Goal: Obtain resource: Download file/media

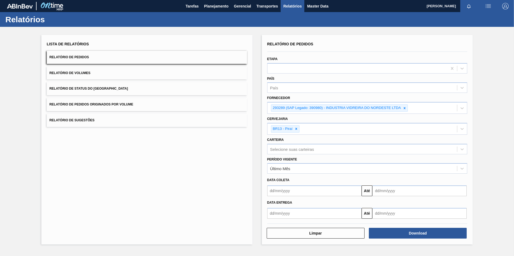
drag, startPoint x: 403, startPoint y: 110, endPoint x: 401, endPoint y: 113, distance: 3.7
click at [403, 110] on icon at bounding box center [404, 108] width 4 height 4
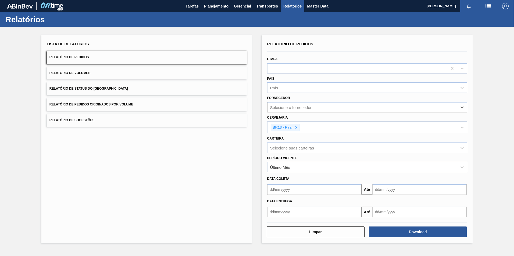
paste input "296630"
type input "296630"
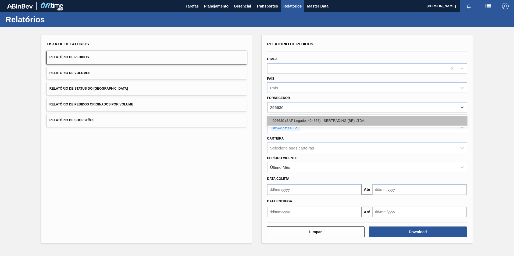
click at [309, 121] on div "296630 (SAP Legado: 424868) - SERTRADING (BR) LTDA." at bounding box center [367, 121] width 200 height 10
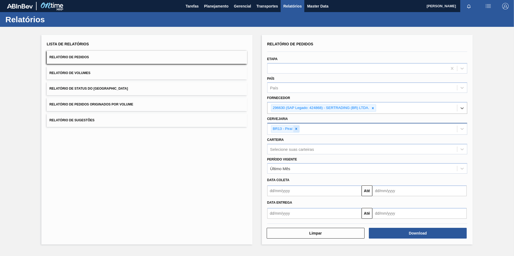
click at [297, 130] on icon at bounding box center [296, 129] width 2 height 2
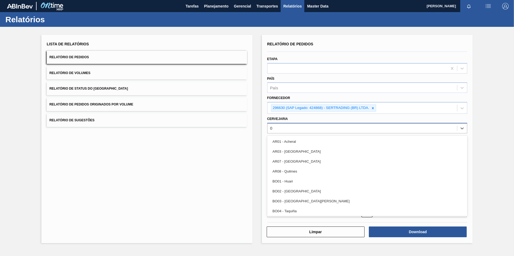
type input "08"
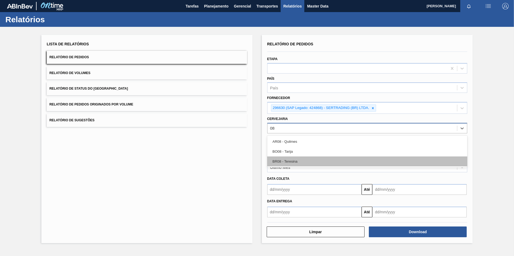
click at [298, 161] on div "BR08 - Teresina" at bounding box center [367, 162] width 200 height 10
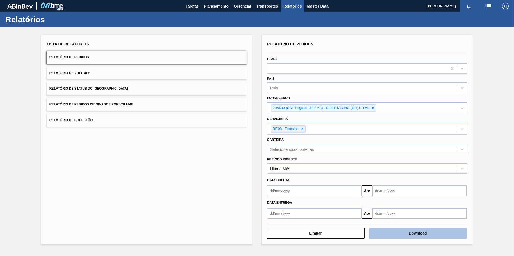
click at [411, 232] on button "Download" at bounding box center [418, 233] width 98 height 11
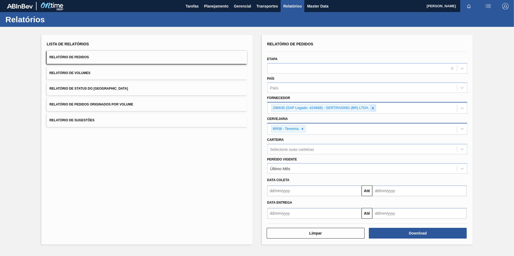
click at [374, 108] on icon at bounding box center [373, 108] width 4 height 4
paste input "289877"
type input "289877"
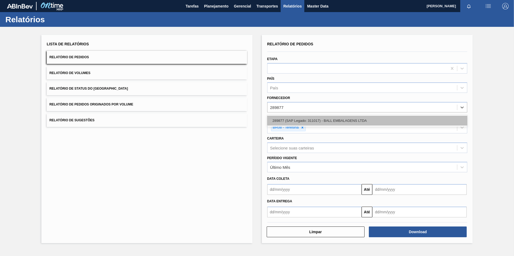
click at [305, 122] on div "289877 (SAP Legado: 311017) - BALL EMBALAGENS LTDA" at bounding box center [367, 121] width 200 height 10
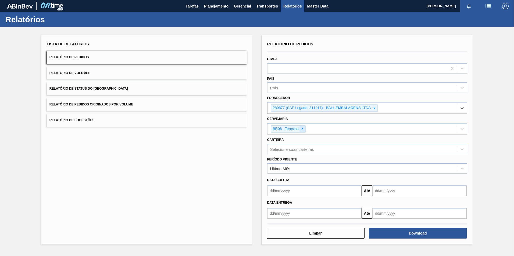
click at [300, 129] on icon at bounding box center [302, 129] width 4 height 4
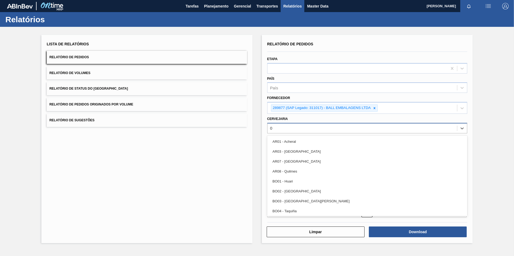
type input "07"
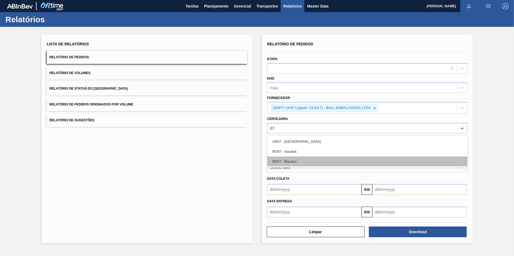
click at [301, 157] on div "BR07 - Macacu" at bounding box center [367, 162] width 200 height 10
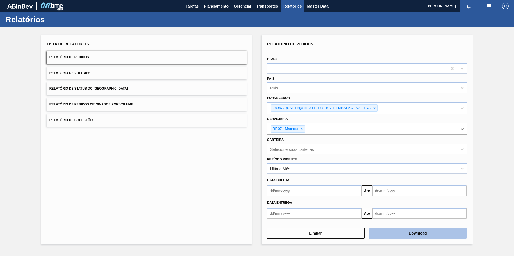
click at [404, 229] on button "Download" at bounding box center [418, 233] width 98 height 11
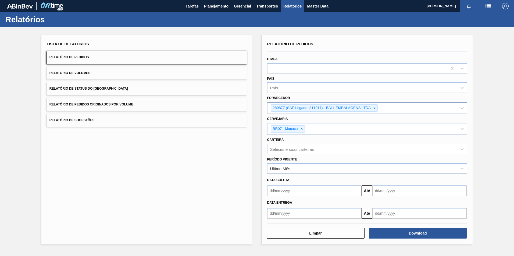
click at [374, 109] on icon at bounding box center [374, 108] width 4 height 4
paste input "294303"
type input "294303"
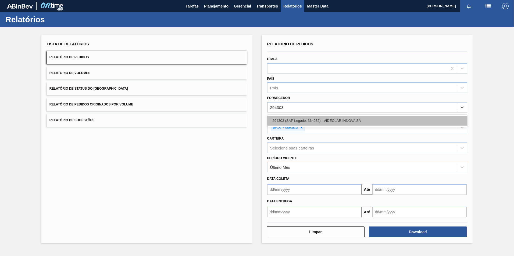
click at [292, 122] on div "294303 (SAP Legado: 364932) - VIDEOLAR INNOVA SA" at bounding box center [367, 121] width 200 height 10
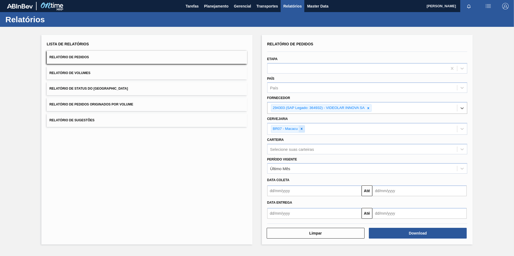
click at [303, 131] on icon at bounding box center [302, 129] width 4 height 4
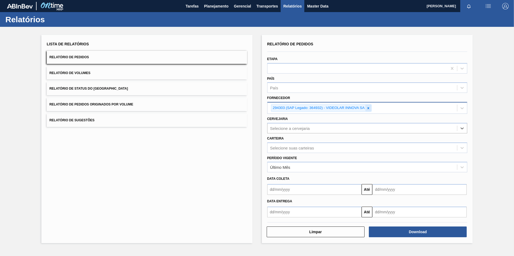
click at [369, 110] on div at bounding box center [368, 108] width 6 height 7
paste input "294303"
type input "294303"
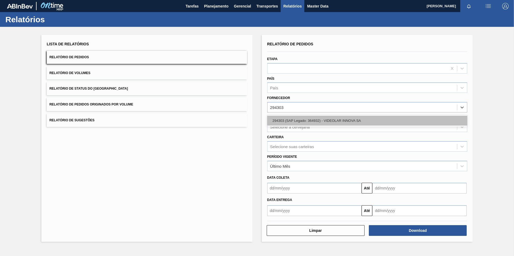
click at [332, 122] on div "294303 (SAP Legado: 364932) - VIDEOLAR INNOVA SA" at bounding box center [367, 121] width 200 height 10
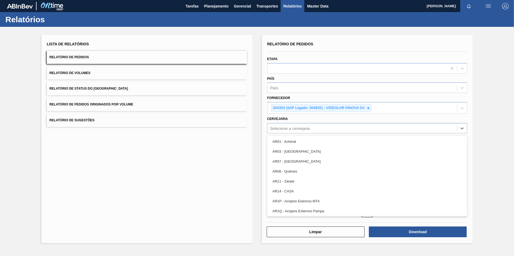
drag, startPoint x: 318, startPoint y: 125, endPoint x: 317, endPoint y: 128, distance: 2.8
click at [318, 126] on div "Selecione a cervejaria" at bounding box center [362, 128] width 190 height 8
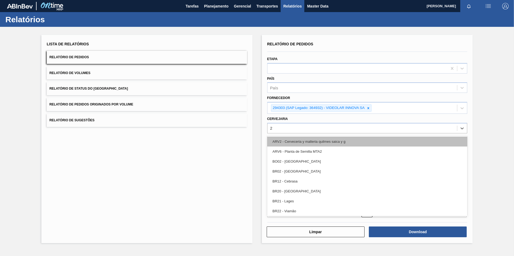
type input "20"
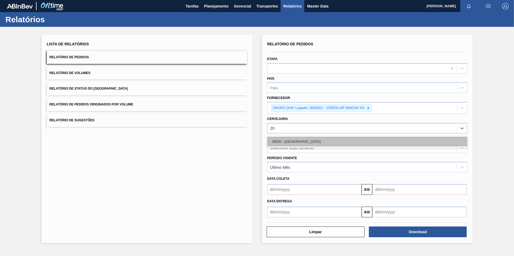
click at [307, 138] on div "BR20 - [GEOGRAPHIC_DATA]" at bounding box center [367, 142] width 200 height 10
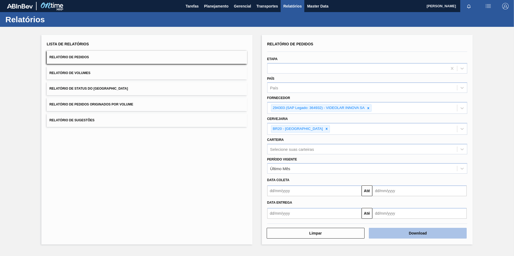
click at [387, 237] on button "Download" at bounding box center [418, 233] width 98 height 11
